Goal: Information Seeking & Learning: Compare options

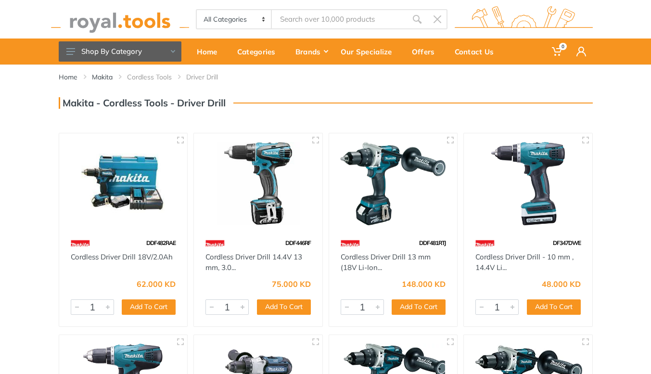
scroll to position [13, 0]
type input "c"
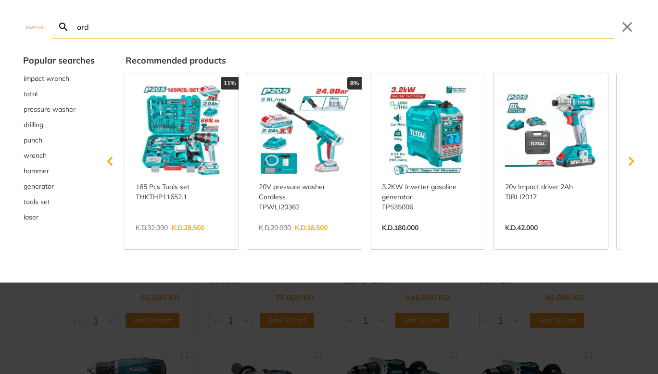
type input "ord"
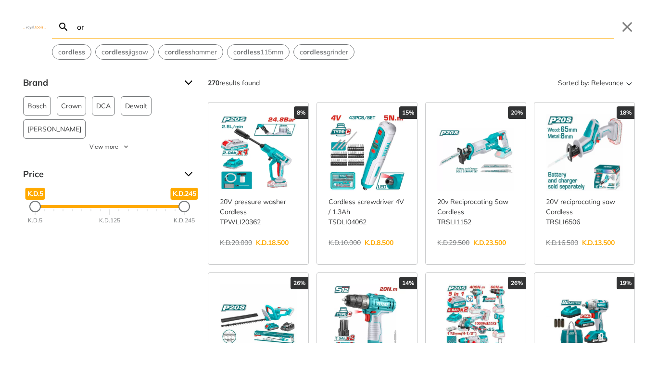
type input "o"
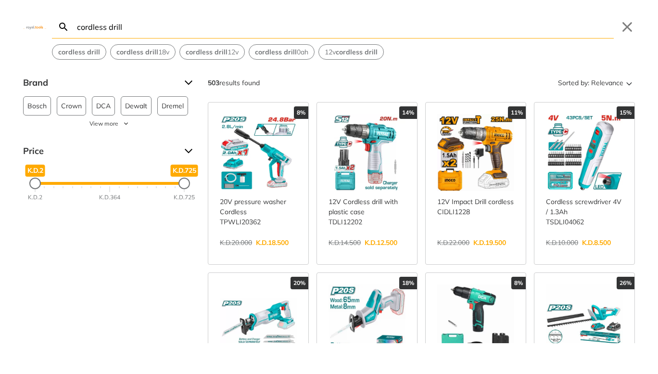
drag, startPoint x: 130, startPoint y: 26, endPoint x: 109, endPoint y: 25, distance: 21.2
click at [109, 25] on input "cordless drill" at bounding box center [344, 26] width 539 height 23
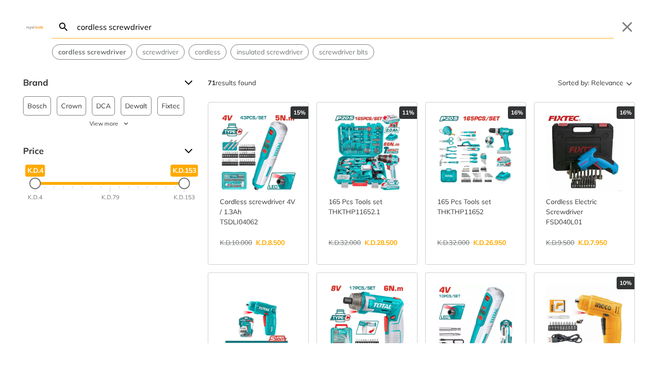
type input "cordless screwdriver"
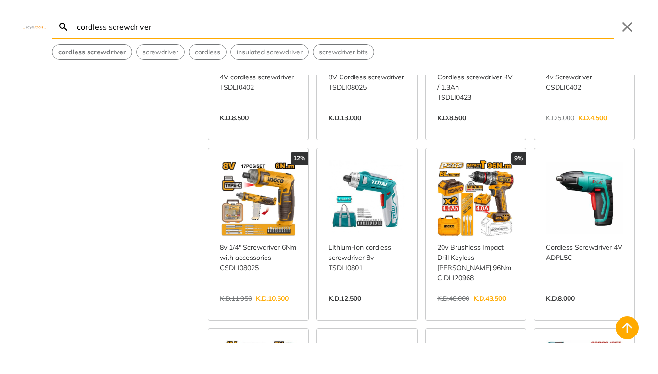
scroll to position [296, 0]
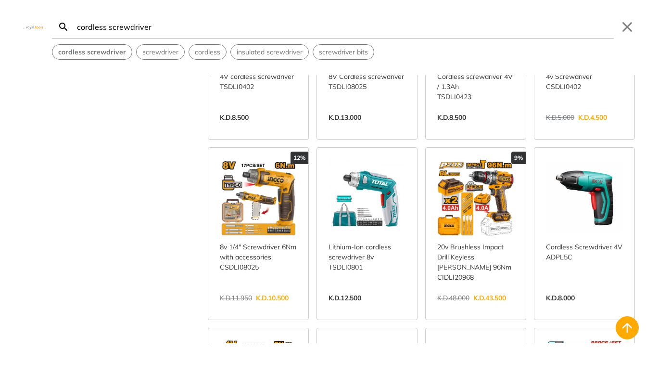
click at [249, 308] on link "View more →" at bounding box center [258, 308] width 77 height 0
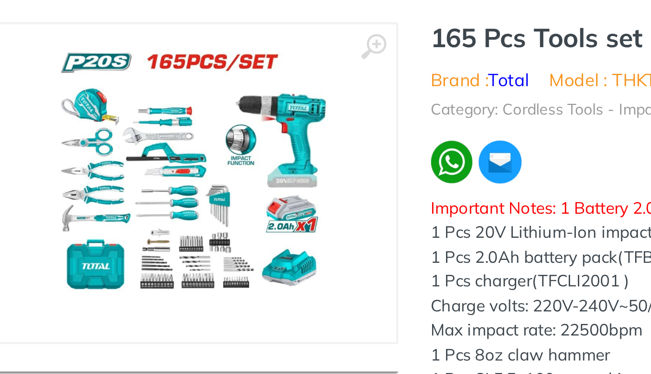
click at [117, 180] on img at bounding box center [150, 181] width 121 height 121
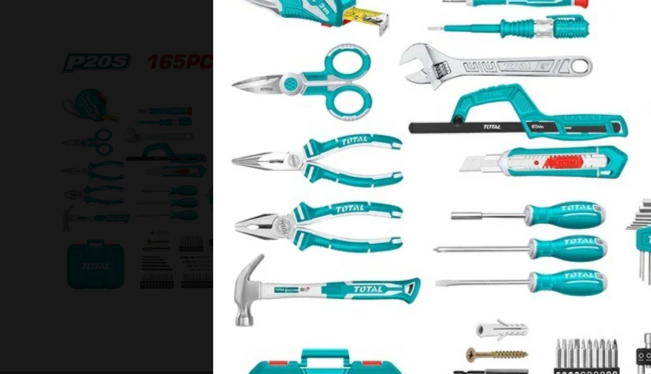
click at [209, 180] on img at bounding box center [326, 187] width 332 height 332
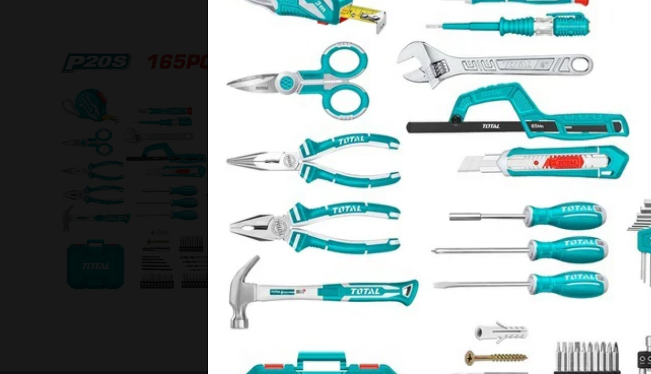
click at [191, 203] on img at bounding box center [325, 187] width 337 height 337
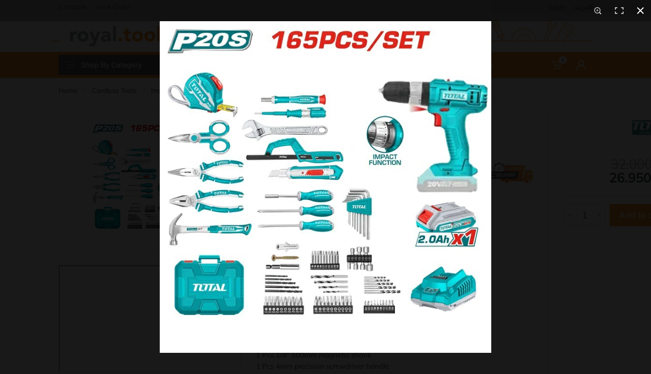
click at [643, 13] on button at bounding box center [640, 10] width 21 height 21
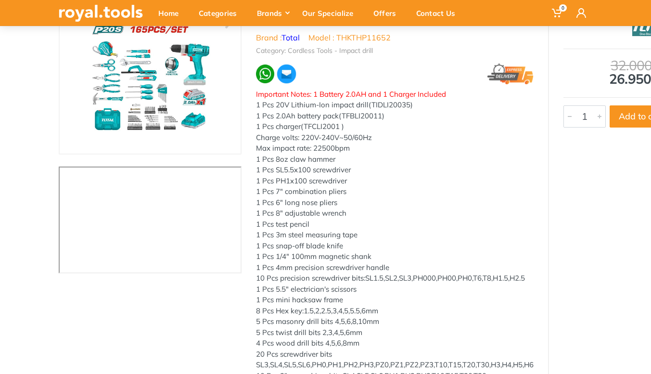
scroll to position [29, 0]
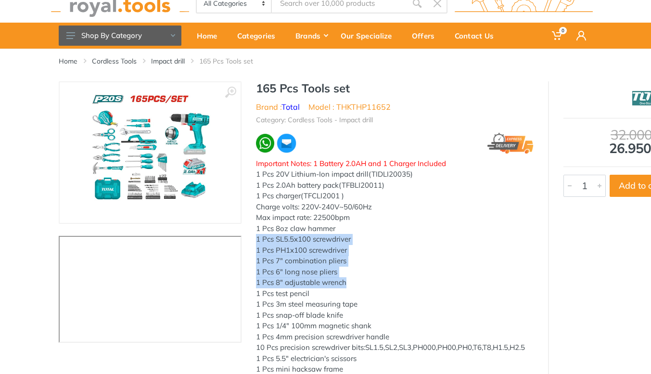
drag, startPoint x: 356, startPoint y: 281, endPoint x: 355, endPoint y: 228, distance: 52.9
click at [355, 228] on div "Important Notes: 1 Battery 2.0AH and 1 Charger Included 1 Pcs 20V Lithium-Ion i…" at bounding box center [395, 331] width 278 height 347
click at [355, 228] on div "1 Pcs 8oz claw hammer" at bounding box center [395, 228] width 278 height 11
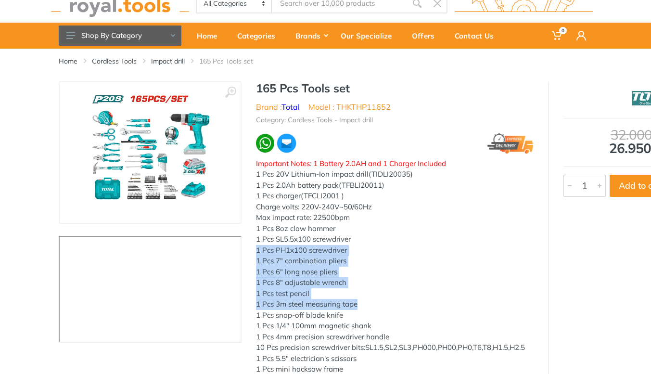
drag, startPoint x: 386, startPoint y: 234, endPoint x: 404, endPoint y: 299, distance: 67.0
click at [404, 299] on div "Important Notes: 1 Battery 2.0AH and 1 Charger Included 1 Pcs 20V Lithium-Ion i…" at bounding box center [395, 331] width 278 height 347
click at [404, 299] on div "1 Pcs 3m steel measuring tape" at bounding box center [395, 304] width 278 height 11
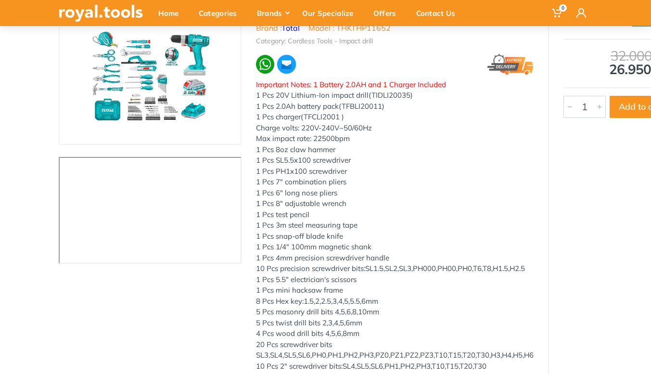
scroll to position [105, 0]
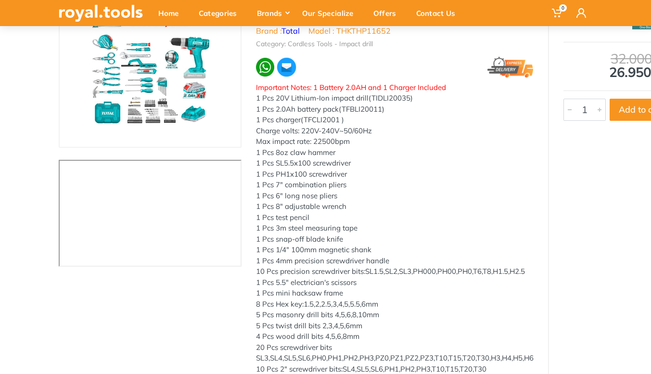
click at [186, 118] on img at bounding box center [150, 76] width 121 height 121
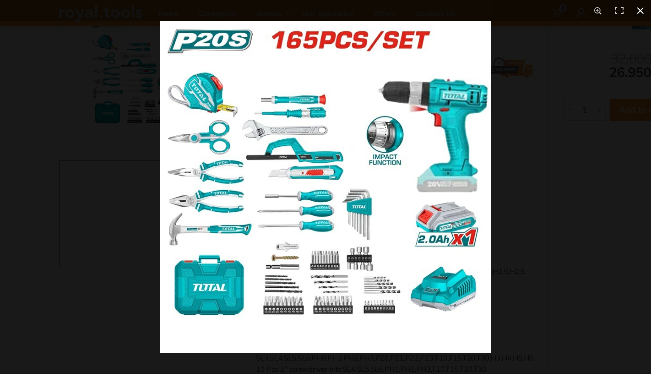
click at [641, 11] on button at bounding box center [640, 10] width 21 height 21
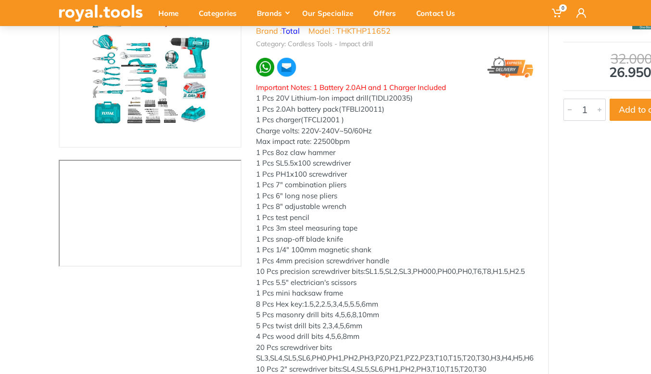
scroll to position [0, 0]
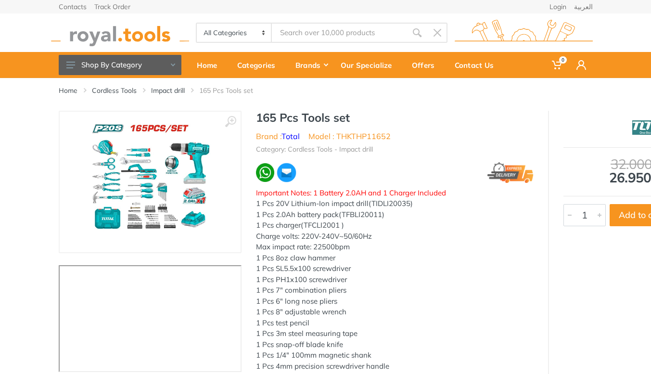
click at [153, 182] on img at bounding box center [150, 181] width 121 height 121
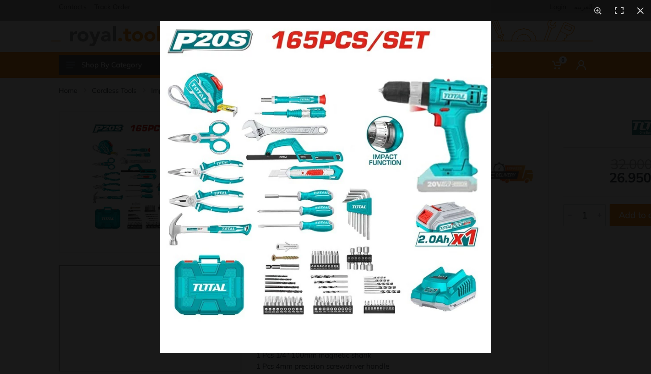
click at [295, 265] on img at bounding box center [326, 187] width 332 height 332
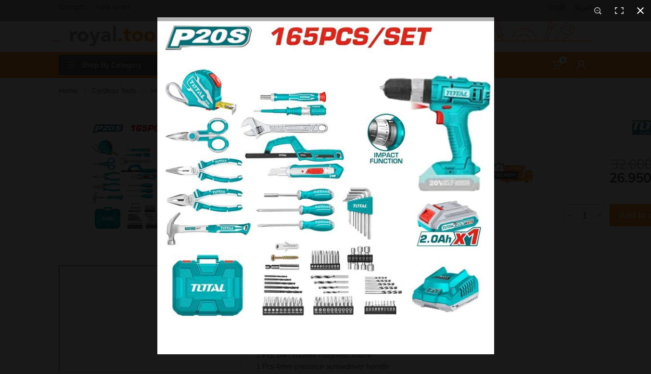
click at [638, 9] on button at bounding box center [640, 10] width 21 height 21
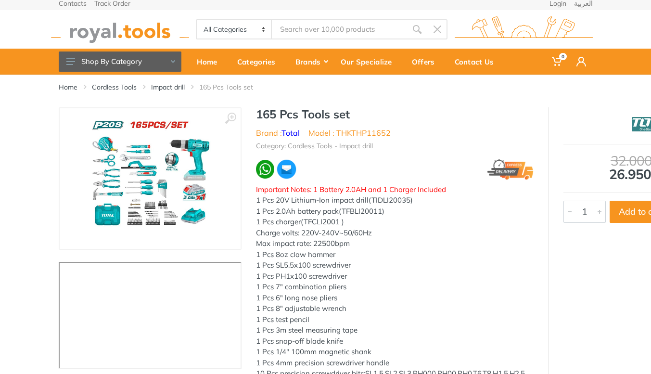
scroll to position [3, 0]
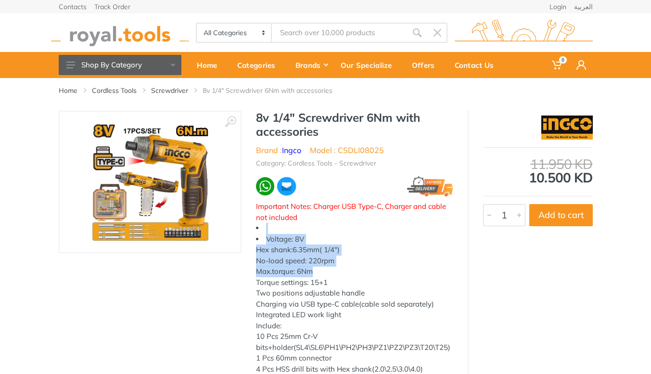
click at [311, 270] on li "Voltage: 8V Hex shank:6.35mm( 1/4") No-load speed: 220rpm Max.torque: 6Nm Torqu…" at bounding box center [354, 320] width 197 height 173
type input "cordless screwdriver"
drag, startPoint x: 341, startPoint y: 270, endPoint x: 317, endPoint y: 234, distance: 43.1
click at [317, 234] on li "Voltage: 8V Hex shank:6.35mm( 1/4") No-load speed: 220rpm Max.torque: 6Nm Torqu…" at bounding box center [354, 320] width 197 height 173
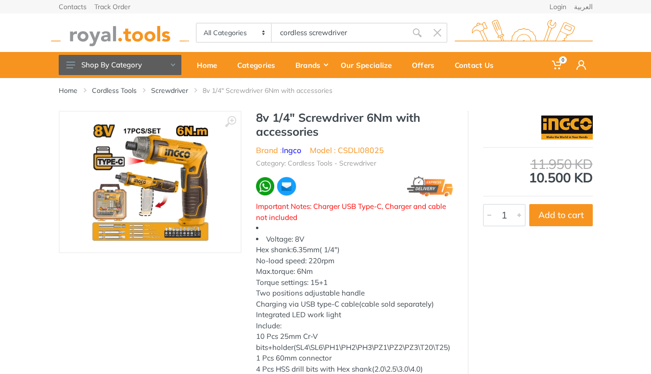
click at [200, 202] on img at bounding box center [150, 181] width 121 height 121
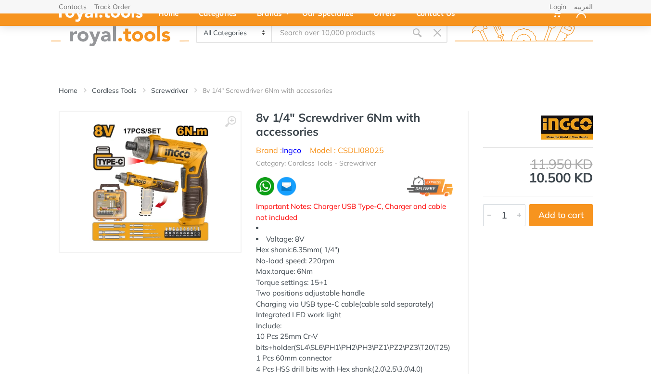
scroll to position [120, 0]
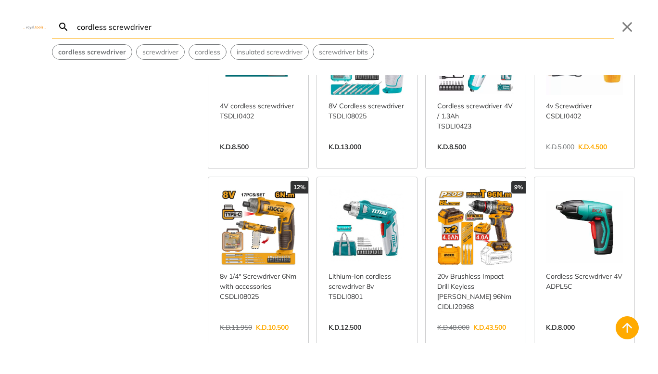
scroll to position [269, 0]
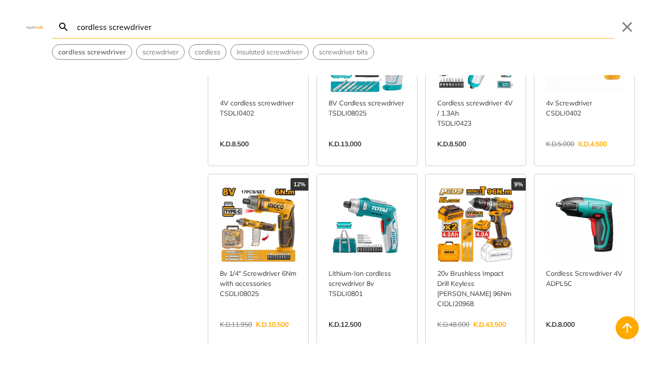
click at [227, 25] on input "cordless screwdriver" at bounding box center [344, 26] width 539 height 23
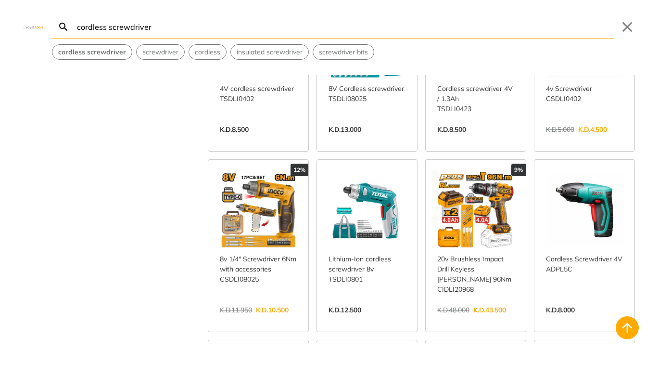
scroll to position [284, 0]
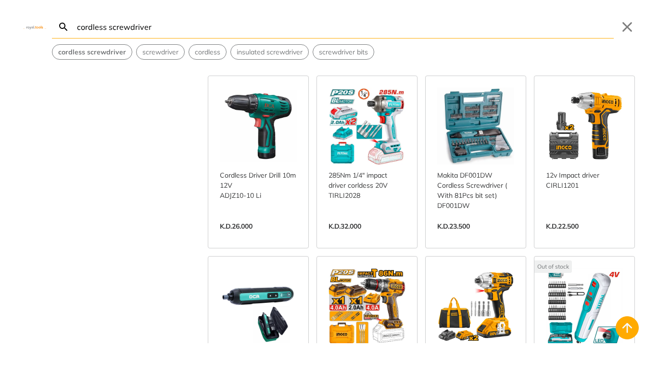
scroll to position [1209, 0]
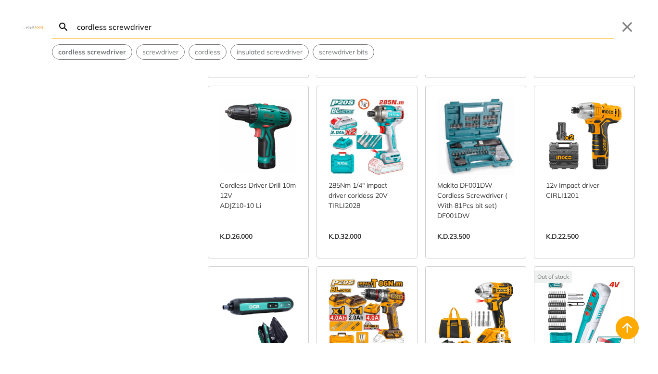
drag, startPoint x: 463, startPoint y: 192, endPoint x: 204, endPoint y: 215, distance: 260.4
click at [204, 215] on div "Brand Bosch 2 Crown 3 DCA 9 Dewalt 1 Fixtec 5 Ingco 17 Makita 7 Makute 2 Milwau…" at bounding box center [329, 209] width 658 height 268
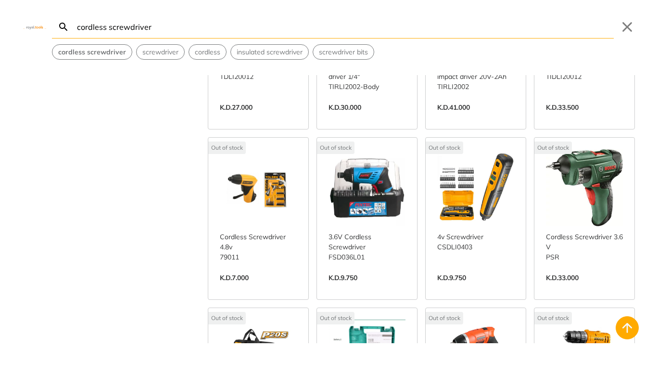
scroll to position [2185, 0]
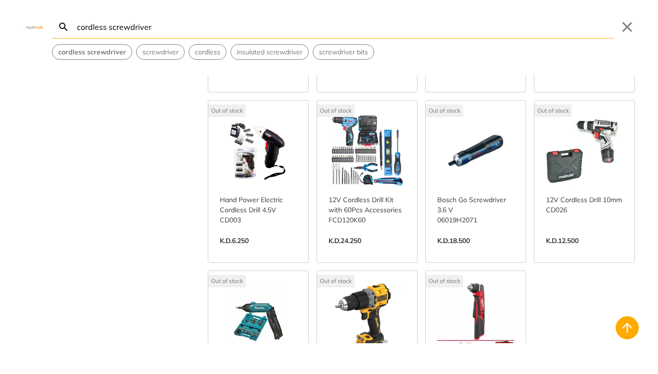
scroll to position [2769, 0]
click at [358, 250] on link "View more →" at bounding box center [367, 250] width 77 height 0
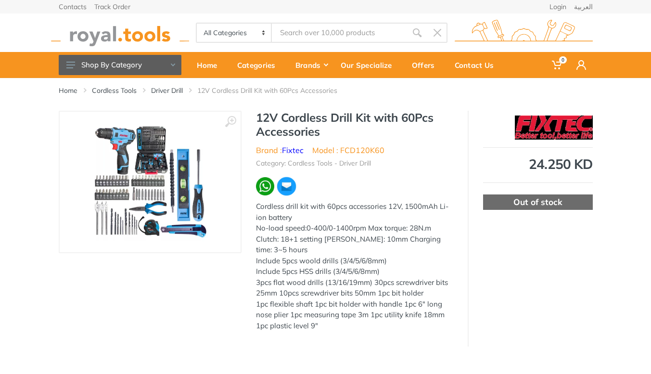
type input "cordless screwdriver"
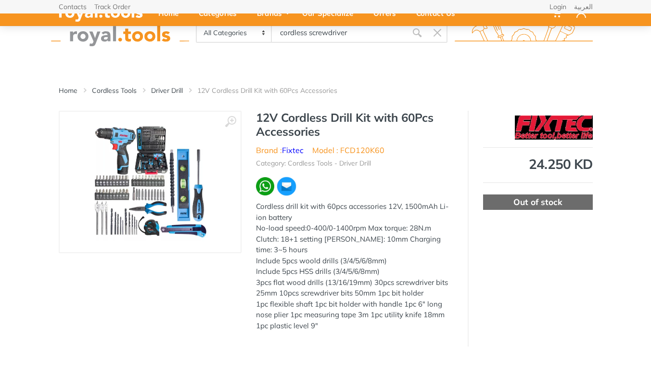
scroll to position [1, 0]
